Goal: Information Seeking & Learning: Find specific fact

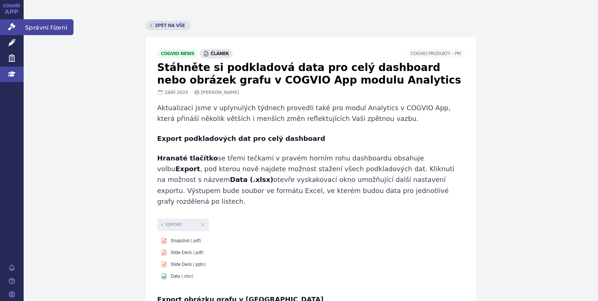
drag, startPoint x: 11, startPoint y: 25, endPoint x: 21, endPoint y: 28, distance: 10.4
click at [11, 25] on icon at bounding box center [11, 26] width 7 height 7
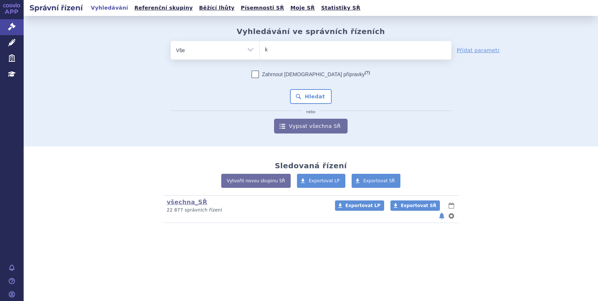
type input "ki"
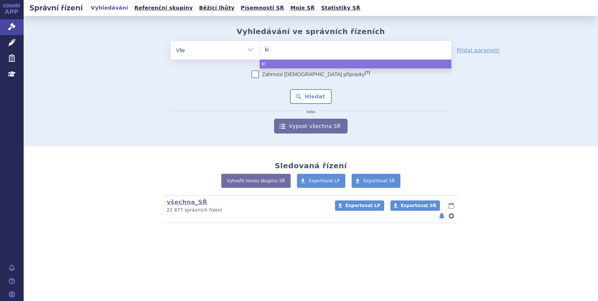
type input "kis"
type input "kisq"
type input "kisqa"
type input "kisqal"
type input "kisqali"
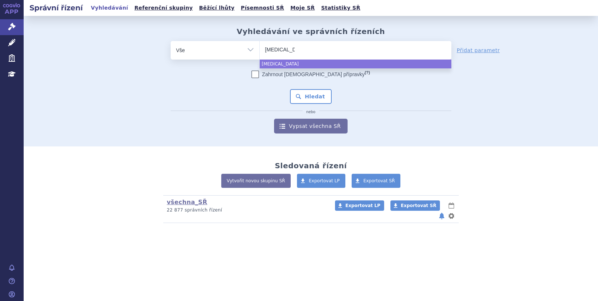
select select "kisqali"
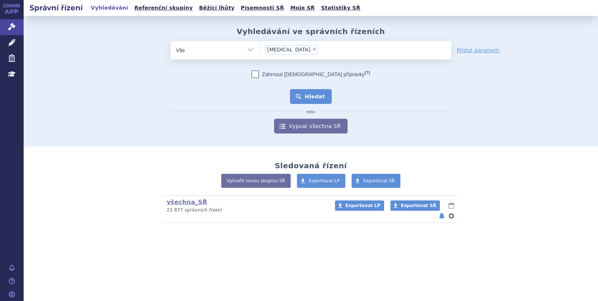
click at [299, 91] on button "Hledat" at bounding box center [311, 96] width 42 height 15
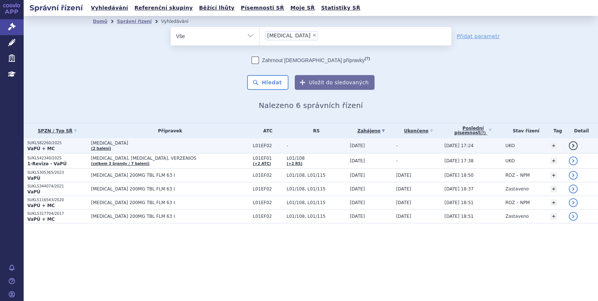
click at [109, 145] on span "KISQALI" at bounding box center [170, 142] width 158 height 5
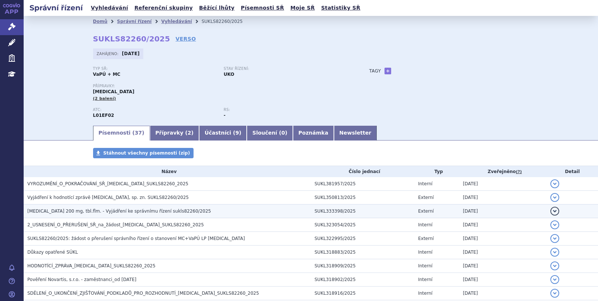
click at [185, 216] on td "KISQALI 200 mg, tbl.flm. - Vyjádření ke správnímu řízení sukls82260/2025" at bounding box center [167, 211] width 287 height 14
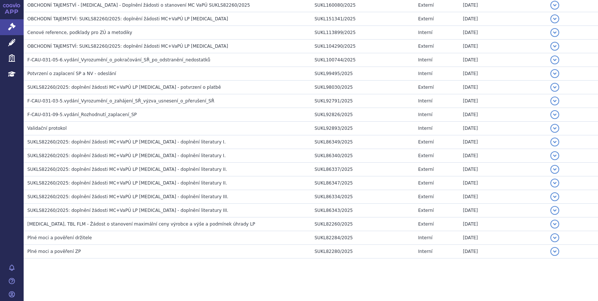
scroll to position [503, 0]
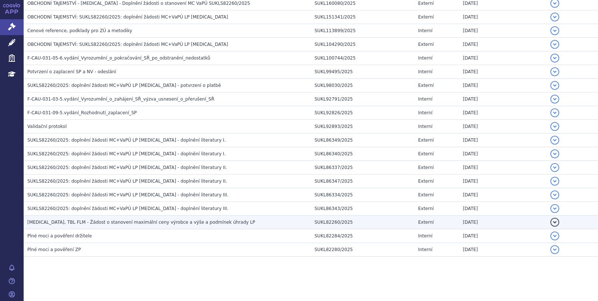
click at [107, 224] on span "KISQALI, TBL FLM - Žádost o stanovení maximální ceny výrobce a výše a podmínek …" at bounding box center [141, 222] width 228 height 5
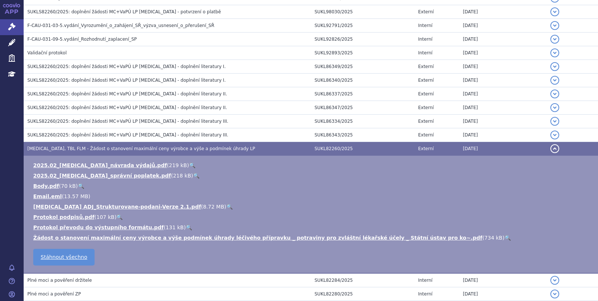
scroll to position [500, 0]
click at [41, 144] on h3 "KISQALI, TBL FLM - Žádost o stanovení maximální ceny výrobce a výše a podmínek …" at bounding box center [169, 147] width 284 height 7
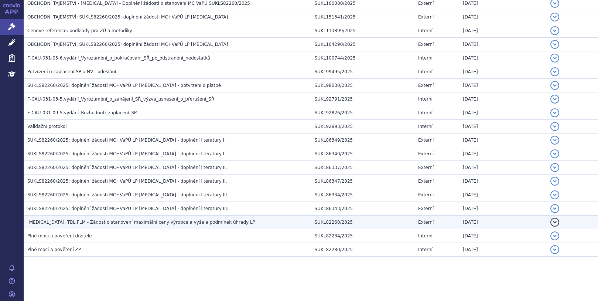
scroll to position [426, 0]
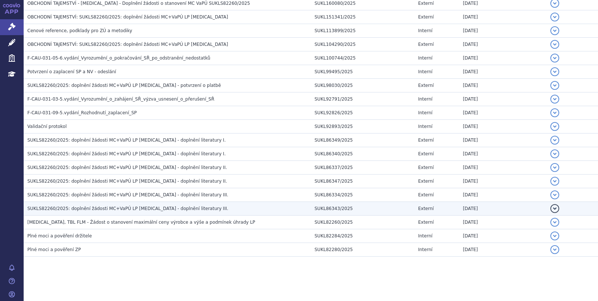
click at [83, 207] on span "SUKLS82260/2025: doplnění žádosti MC+VaPÚ LP Kisqali - doplnění literatury III." at bounding box center [127, 208] width 201 height 5
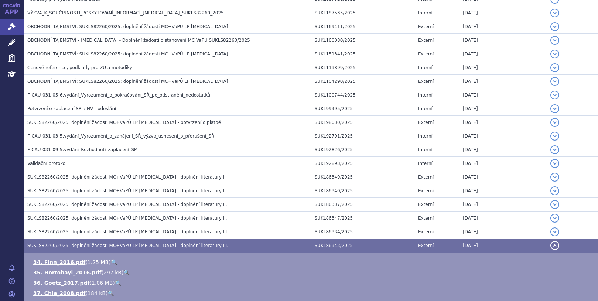
scroll to position [500, 0]
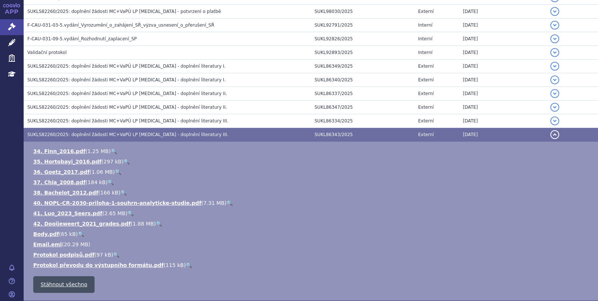
click at [51, 286] on link "Stáhnout všechno" at bounding box center [63, 284] width 61 height 17
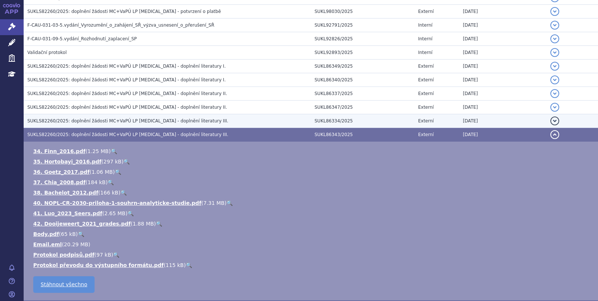
click at [58, 115] on td "SUKLS82260/2025: doplnění žádosti MC+VaPÚ LP Kisqali - doplnění literatury III." at bounding box center [167, 121] width 287 height 14
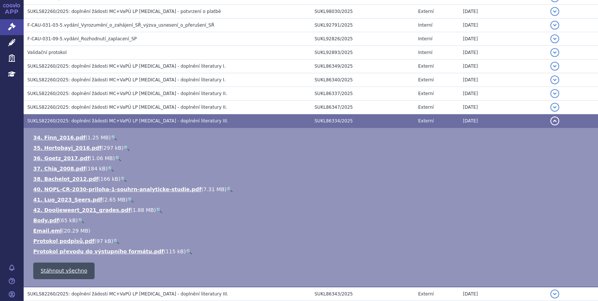
click at [70, 268] on link "Stáhnout všechno" at bounding box center [63, 270] width 61 height 17
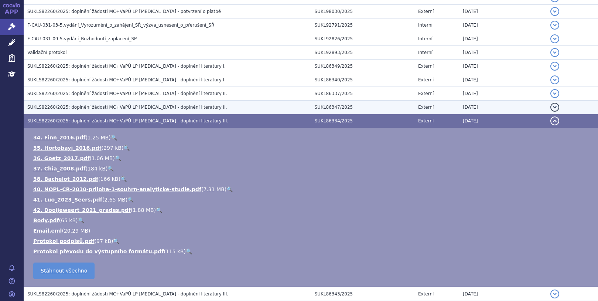
click at [90, 106] on span "SUKLS82260/2025: doplnění žádosti MC+VaPÚ LP Kisqali - doplnění literatury II." at bounding box center [127, 107] width 200 height 5
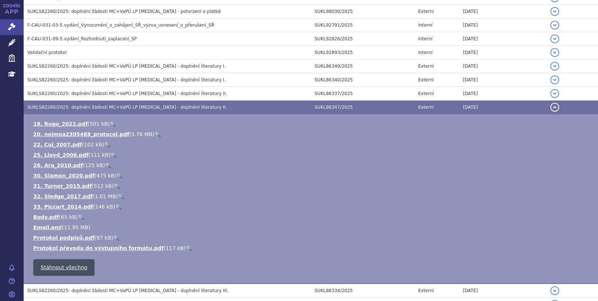
click at [61, 270] on link "Stáhnout všechno" at bounding box center [63, 267] width 61 height 17
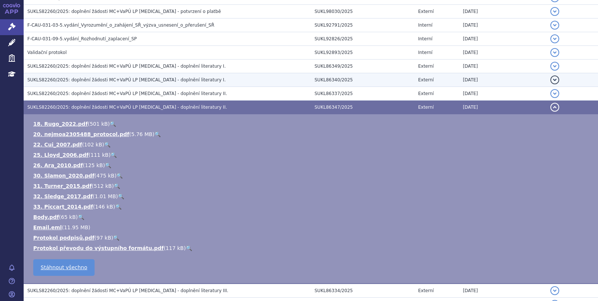
click at [95, 79] on span "SUKLS82260/2025: doplnění žádosti MC+VaPÚ LP Kisqali - doplnění literatury I." at bounding box center [126, 79] width 198 height 5
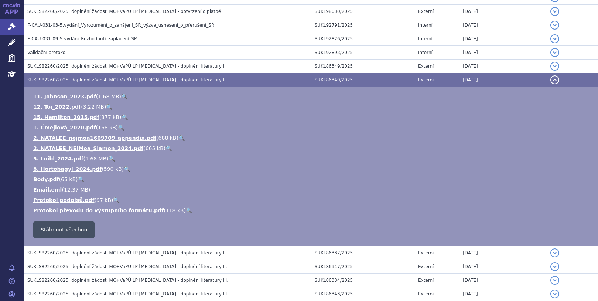
click at [74, 231] on link "Stáhnout všechno" at bounding box center [63, 229] width 61 height 17
click at [65, 230] on link "Stáhnout všechno" at bounding box center [63, 229] width 61 height 17
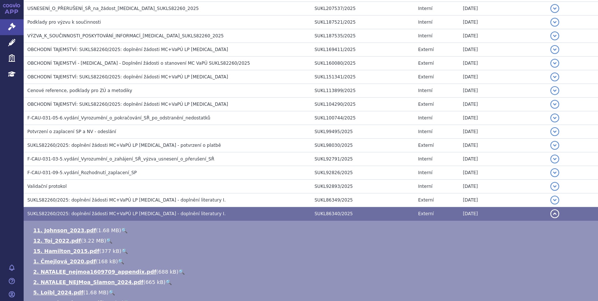
scroll to position [290, 0]
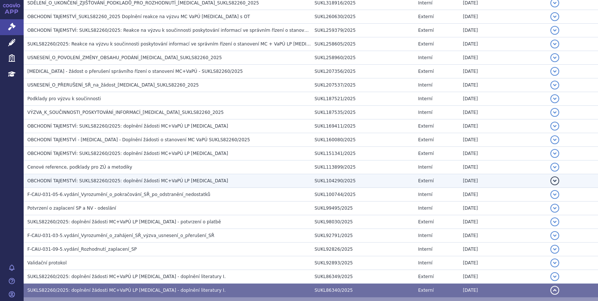
click at [105, 182] on span "OBCHODNÍ TAJEMSTVÍ: SUKLS82260/2025: doplnění žádosti MC+VaPÚ LP Kisqali" at bounding box center [127, 180] width 201 height 5
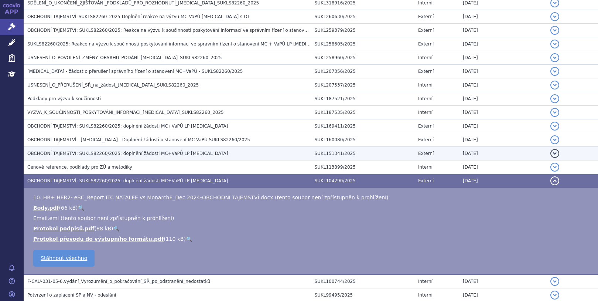
click at [72, 154] on span "OBCHODNÍ TAJEMSTVÍ: SUKLS82260/2025: doplnění žádosti MC+VaPÚ LP Kisqali" at bounding box center [127, 153] width 201 height 5
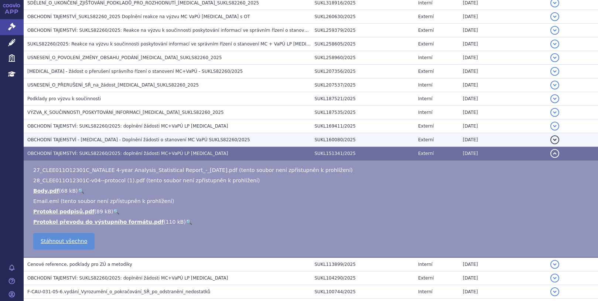
click at [71, 140] on span "OBCHODNÍ TAJEMSTVÍ - Kisqali - Doplnění žádosti o stanovení MC VaPÚ SUKLS82260/…" at bounding box center [138, 139] width 223 height 5
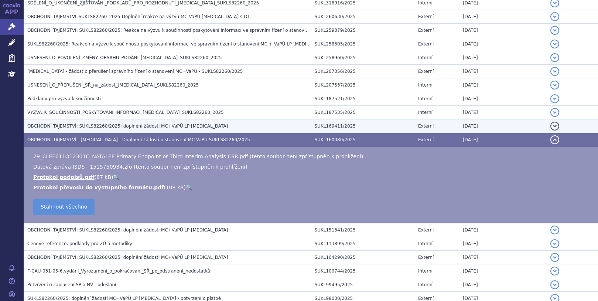
click at [69, 124] on span "OBCHODNÍ TAJEMSTVÍ: SUKLS82260/2025: doplnění žádosti MC+VaPÚ LP Kisqali" at bounding box center [127, 125] width 201 height 5
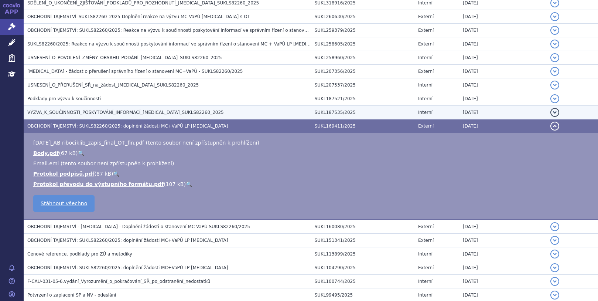
click at [69, 114] on span "VÝZVA_K_SOUČINNOSTI_POSKYTOVÁNÍ_INFORMACÍ_KISQALI_SUKLS82260_2025" at bounding box center [125, 112] width 197 height 5
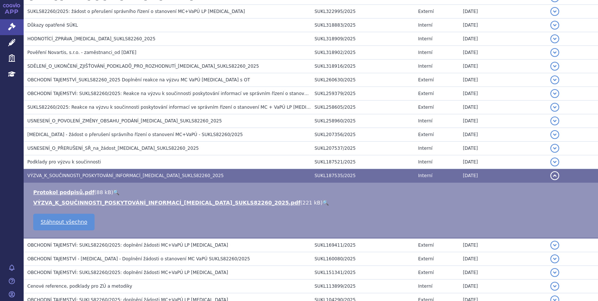
scroll to position [216, 0]
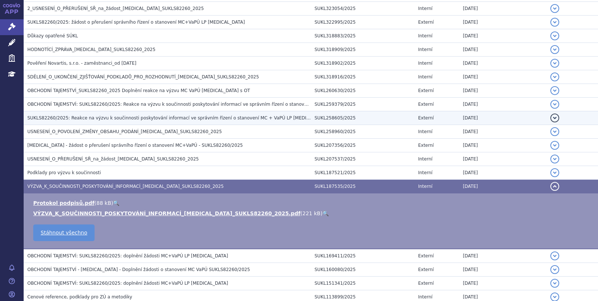
click at [82, 115] on span "SUKLS82260/2025: Reakce na výzvu k součinnosti poskytování informací ve správní…" at bounding box center [234, 117] width 415 height 5
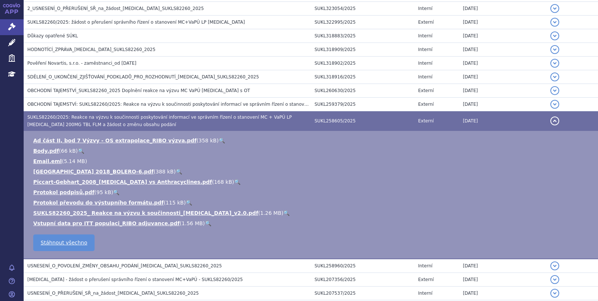
click at [551, 120] on button "detail" at bounding box center [555, 120] width 9 height 9
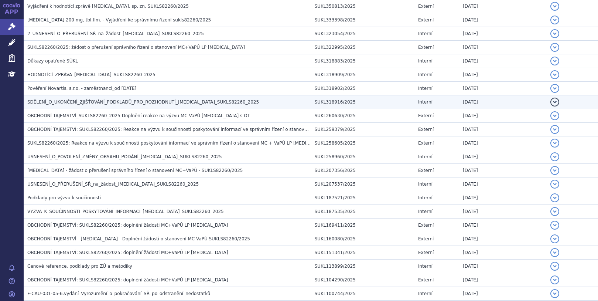
scroll to position [179, 0]
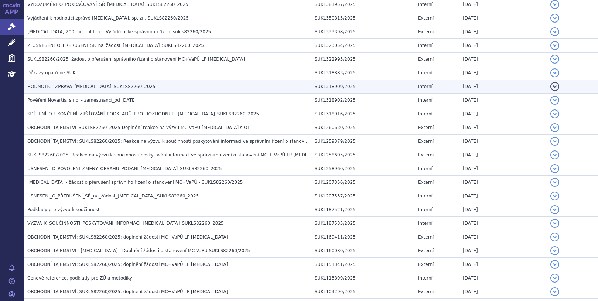
click at [67, 84] on span "HODNOTÍCÍ_ZPRÁVA_KISQALI_SUKLS82260_2025" at bounding box center [91, 86] width 128 height 5
